Goal: Task Accomplishment & Management: Use online tool/utility

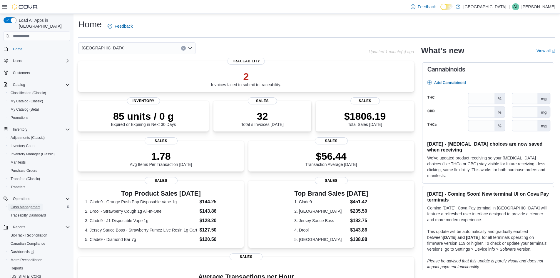
click at [27, 205] on span "Cash Management" at bounding box center [26, 207] width 30 height 5
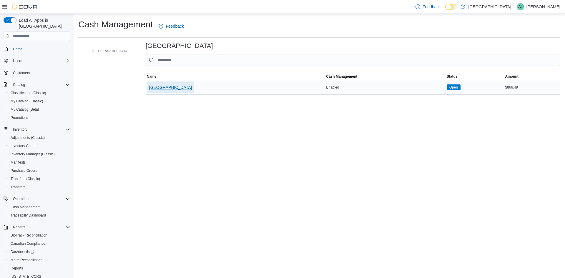
click at [192, 86] on span "[GEOGRAPHIC_DATA]" at bounding box center [170, 87] width 43 height 6
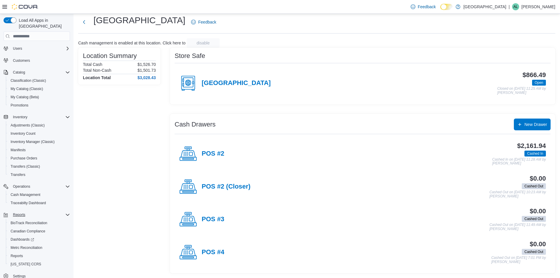
scroll to position [19, 0]
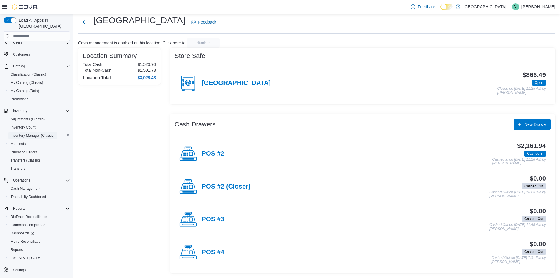
click at [39, 132] on span "Inventory Manager (Classic)" at bounding box center [33, 135] width 44 height 7
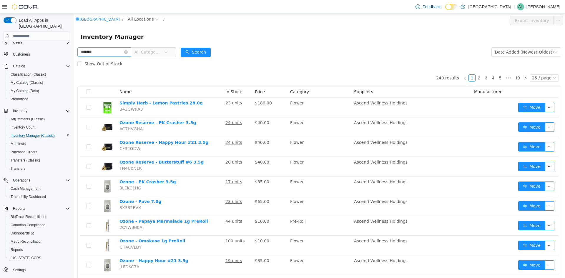
type input "*******"
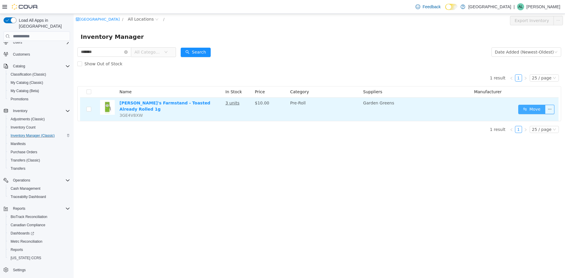
click at [527, 105] on button "Move" at bounding box center [531, 109] width 27 height 9
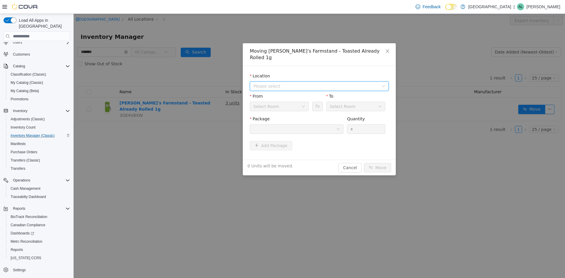
click at [292, 83] on span "Please select" at bounding box center [315, 86] width 125 height 6
click at [278, 100] on span "[GEOGRAPHIC_DATA]" at bounding box center [286, 101] width 43 height 5
click at [317, 102] on button "Swap" at bounding box center [317, 106] width 10 height 9
click at [334, 125] on div at bounding box center [294, 129] width 83 height 9
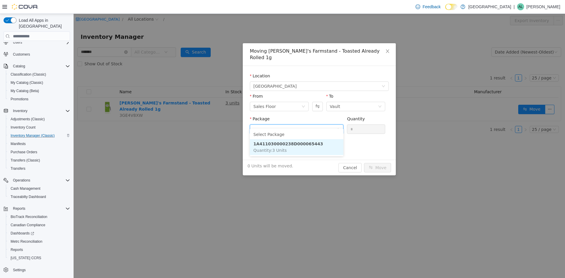
click at [299, 146] on strong "1A411030000238D000065443" at bounding box center [288, 143] width 70 height 5
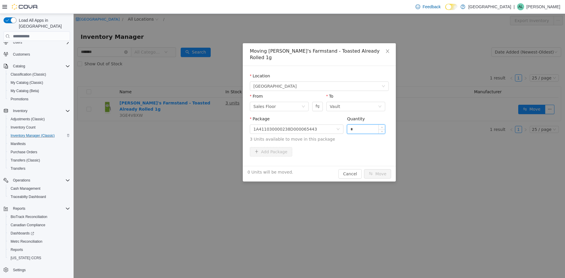
click at [362, 125] on input "*" at bounding box center [366, 129] width 38 height 9
click at [380, 125] on span "Increase Value" at bounding box center [381, 127] width 6 height 5
type input "*"
click at [380, 125] on span "Increase Value" at bounding box center [381, 127] width 6 height 5
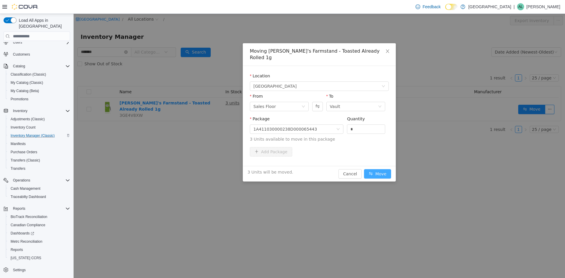
click at [382, 169] on button "Move" at bounding box center [377, 173] width 27 height 9
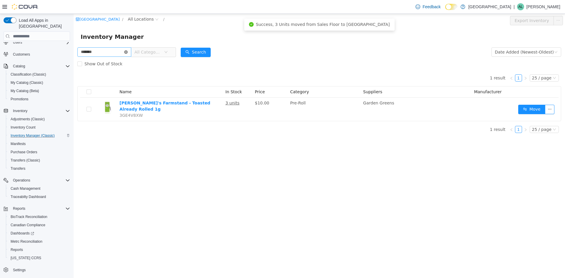
click at [128, 52] on icon "icon: close-circle" at bounding box center [126, 52] width 4 height 4
